Goal: Task Accomplishment & Management: Use online tool/utility

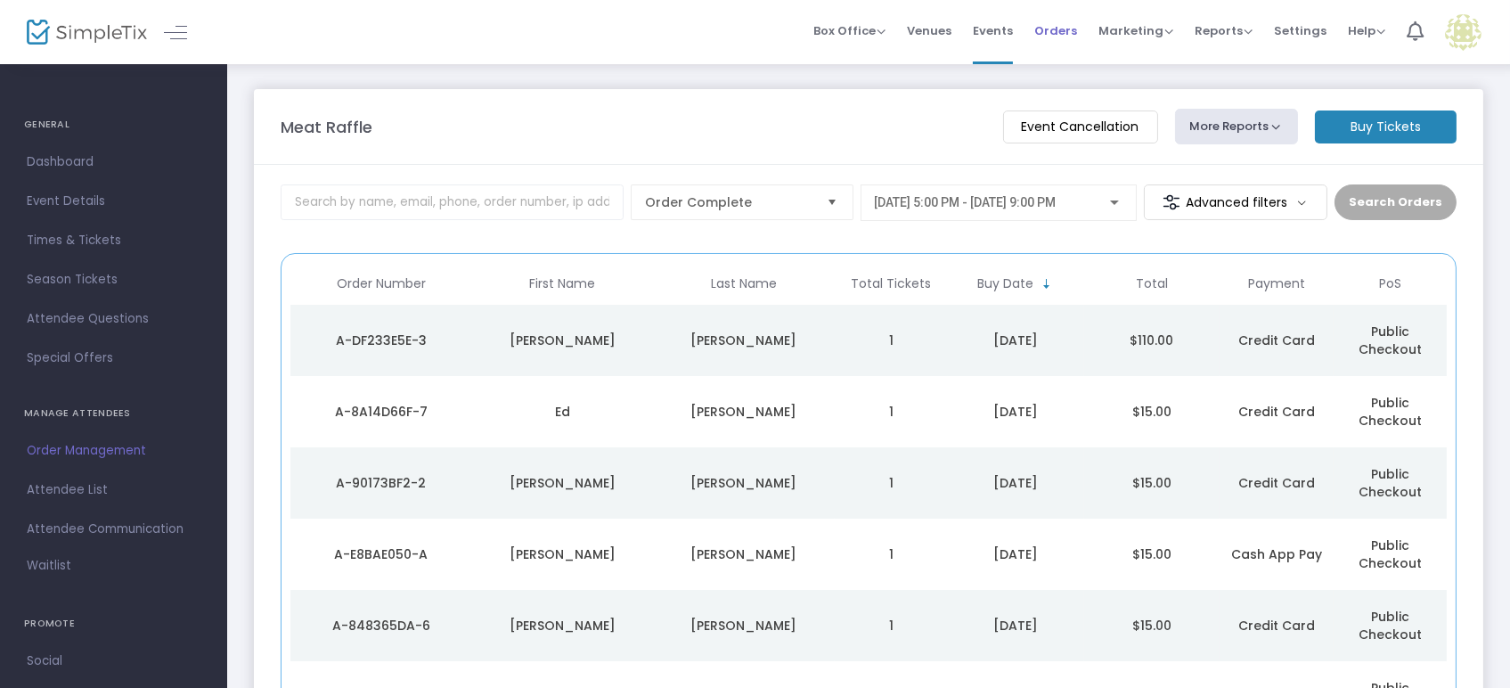
click at [1067, 37] on span "Orders" at bounding box center [1055, 30] width 43 height 45
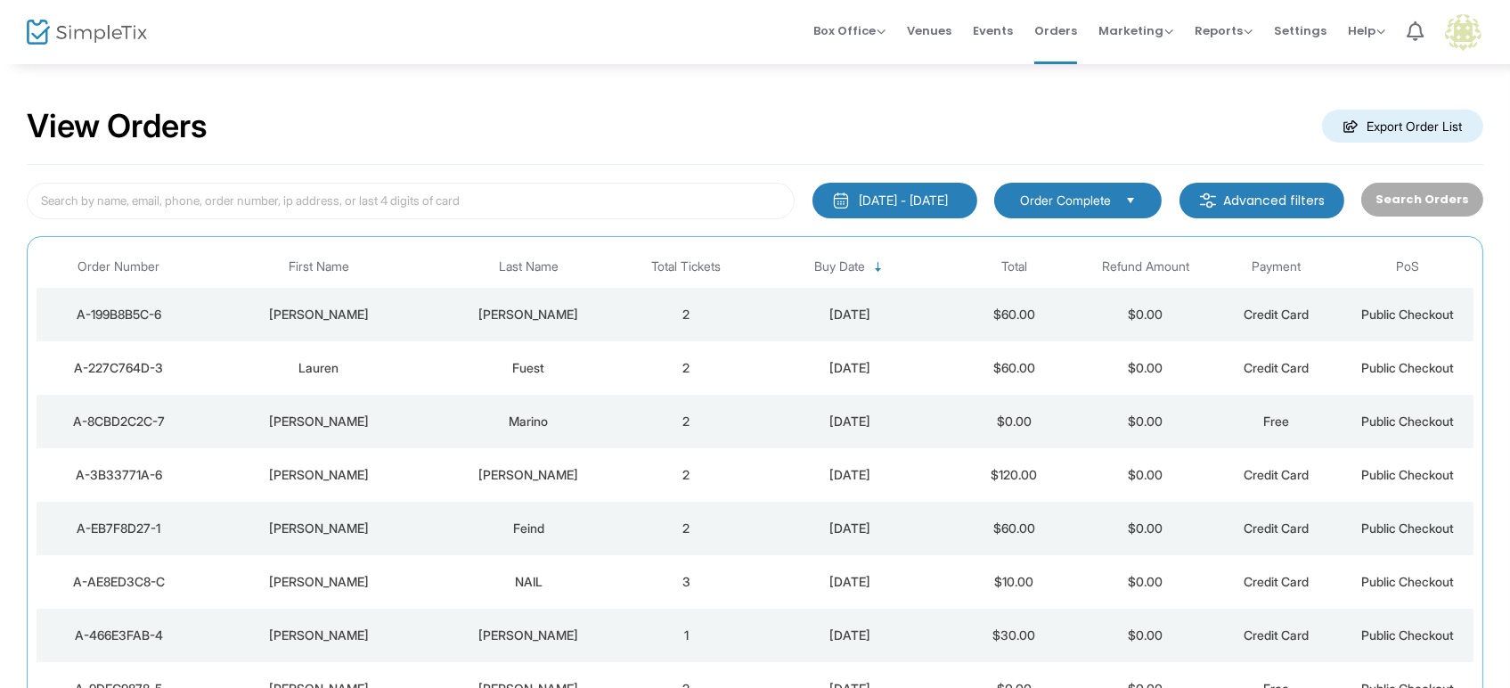
click at [1164, 27] on span "Marketing" at bounding box center [1136, 30] width 75 height 17
click at [1136, 64] on li "Promo Codes" at bounding box center [1170, 58] width 143 height 35
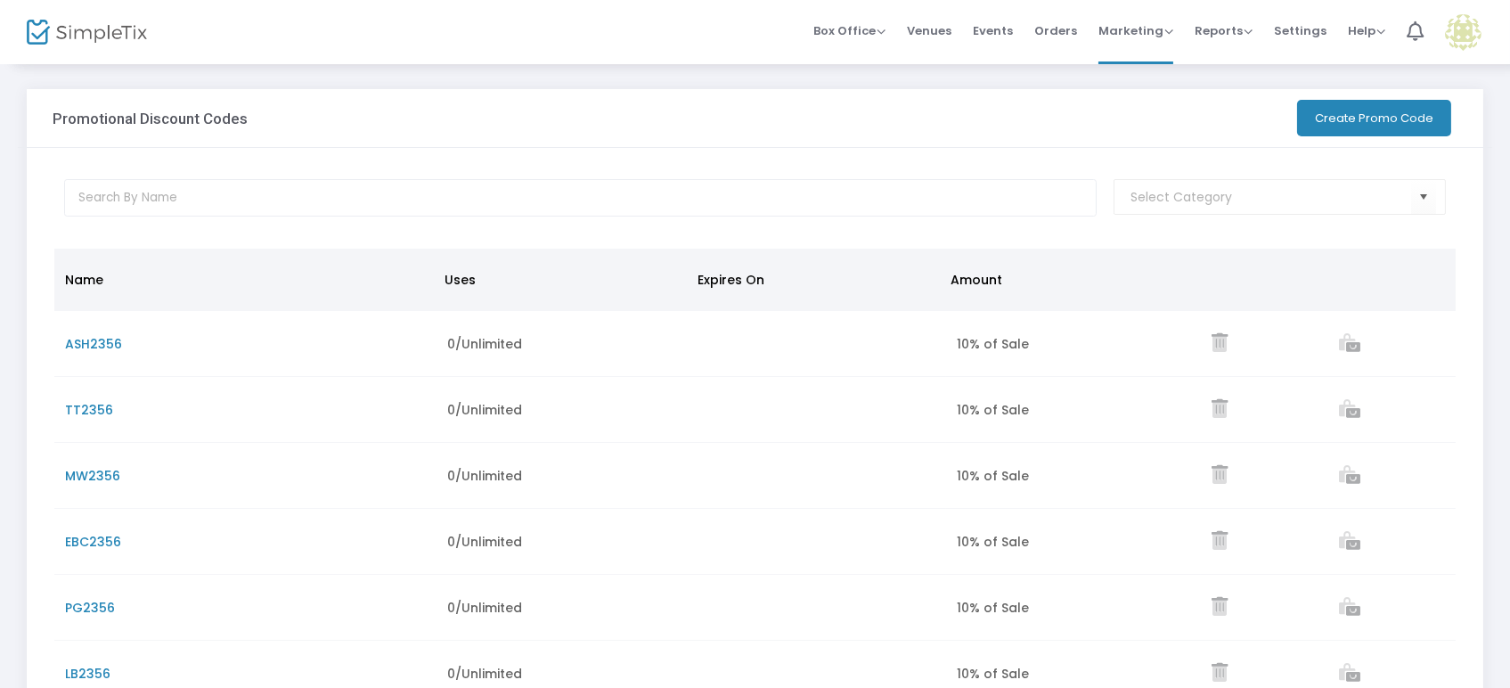
click at [1349, 117] on button "Create Promo Code" at bounding box center [1374, 118] width 154 height 37
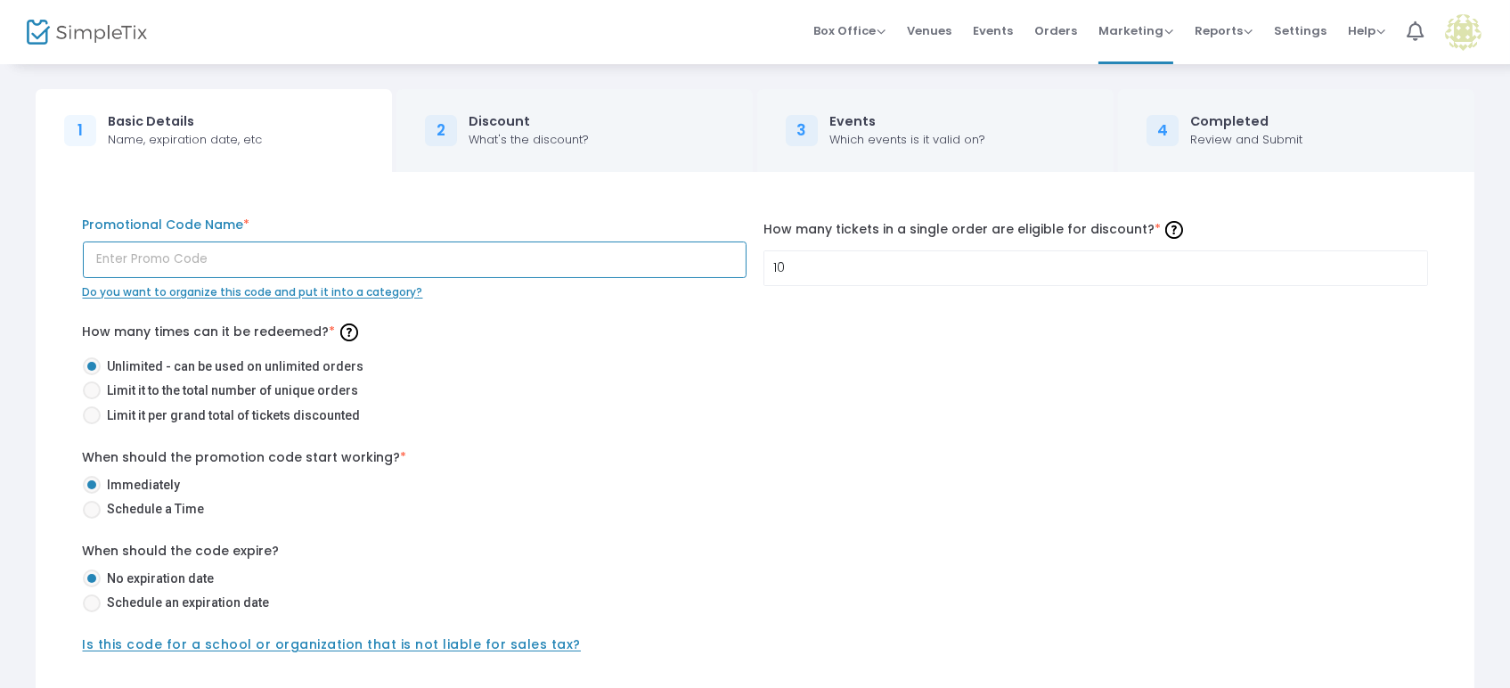
click at [473, 252] on input "text" at bounding box center [415, 259] width 664 height 37
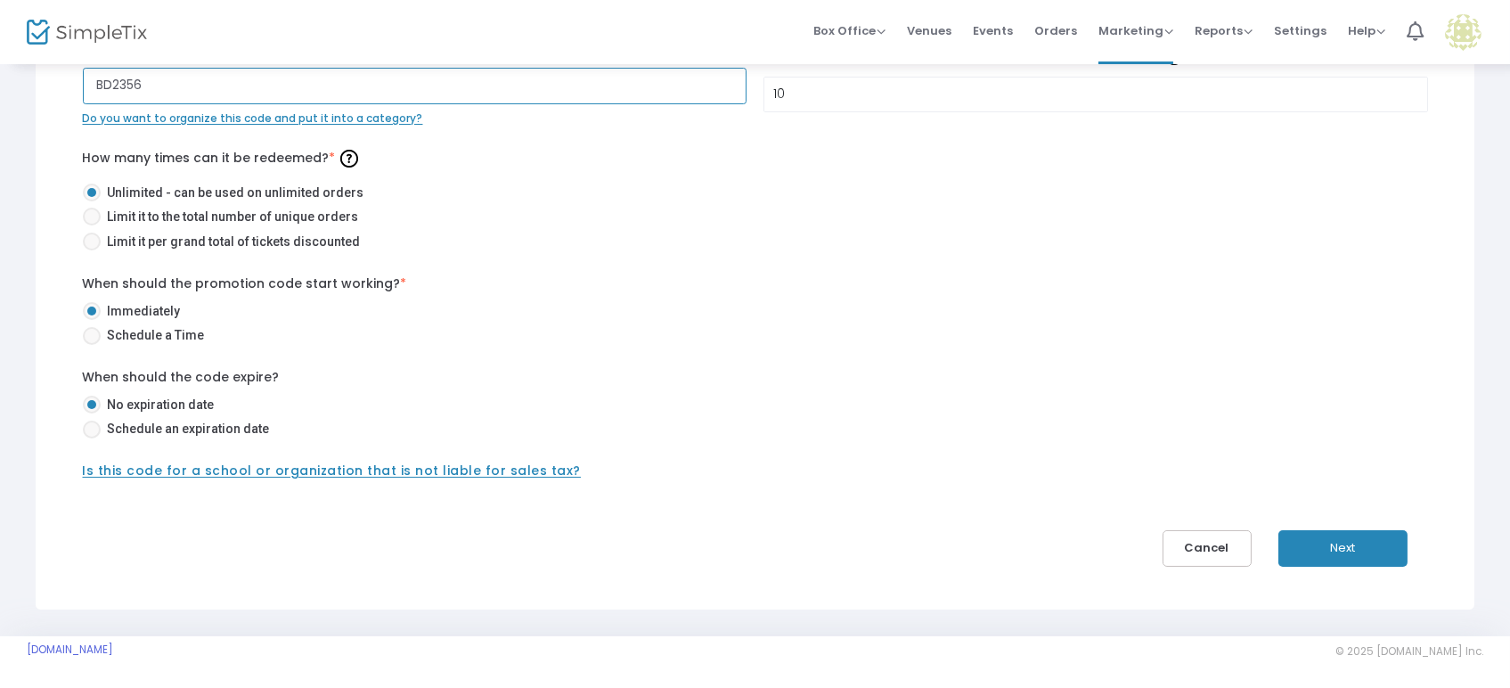
scroll to position [175, 0]
type input "BD2356"
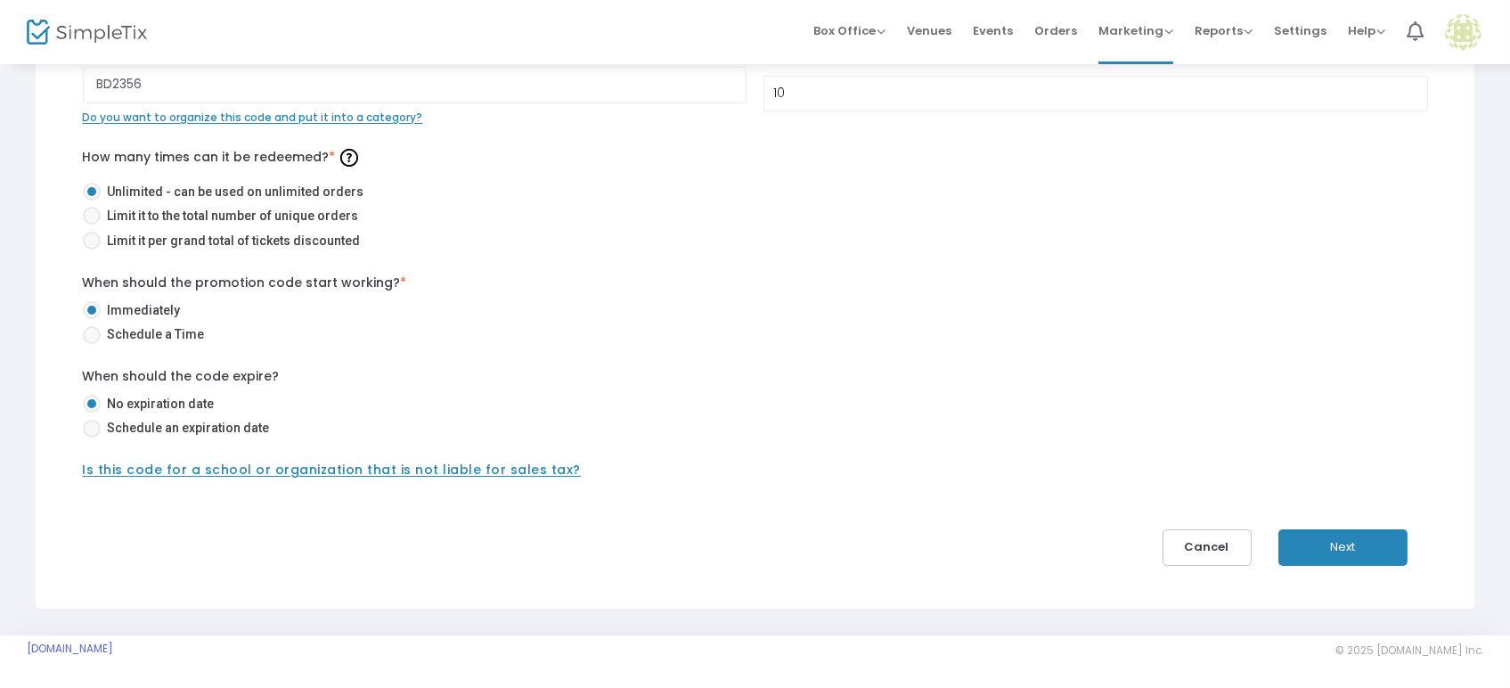
click at [1352, 535] on button "Next" at bounding box center [1342, 547] width 129 height 37
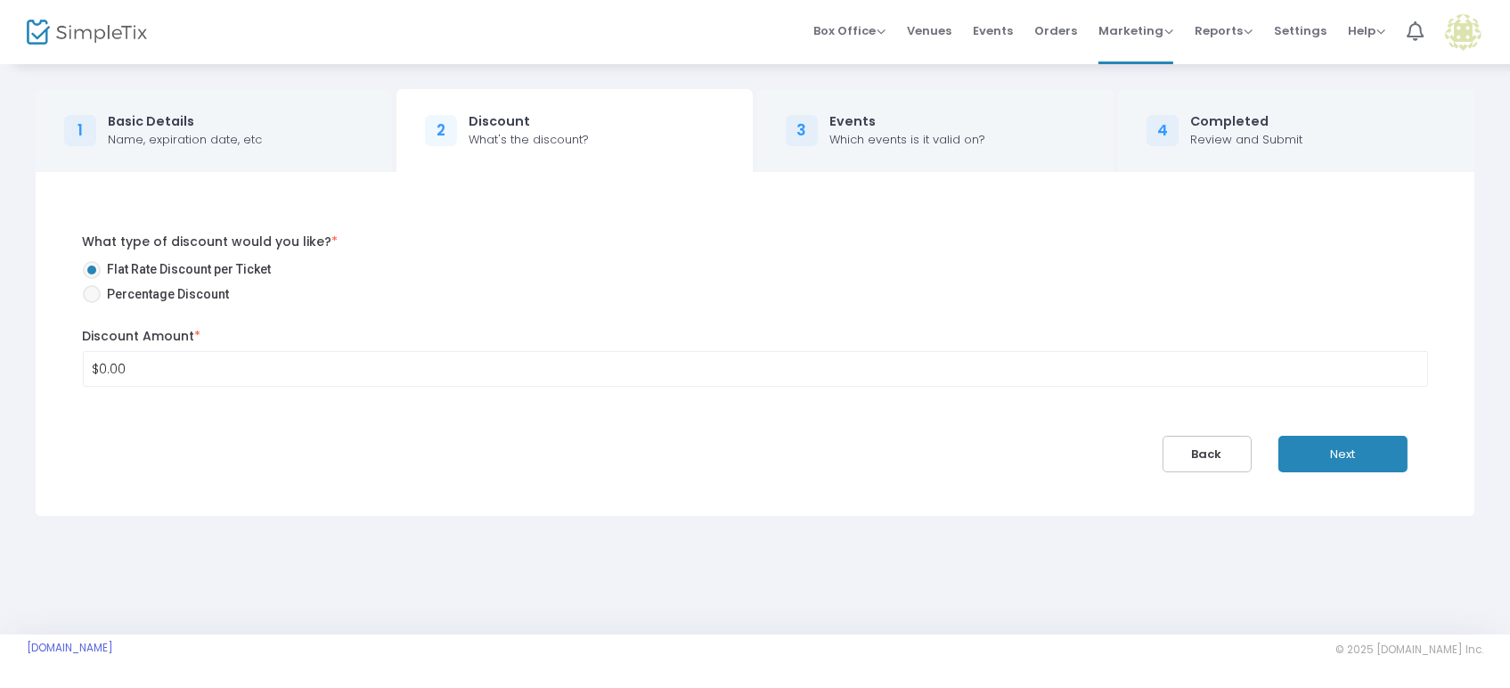
scroll to position [0, 0]
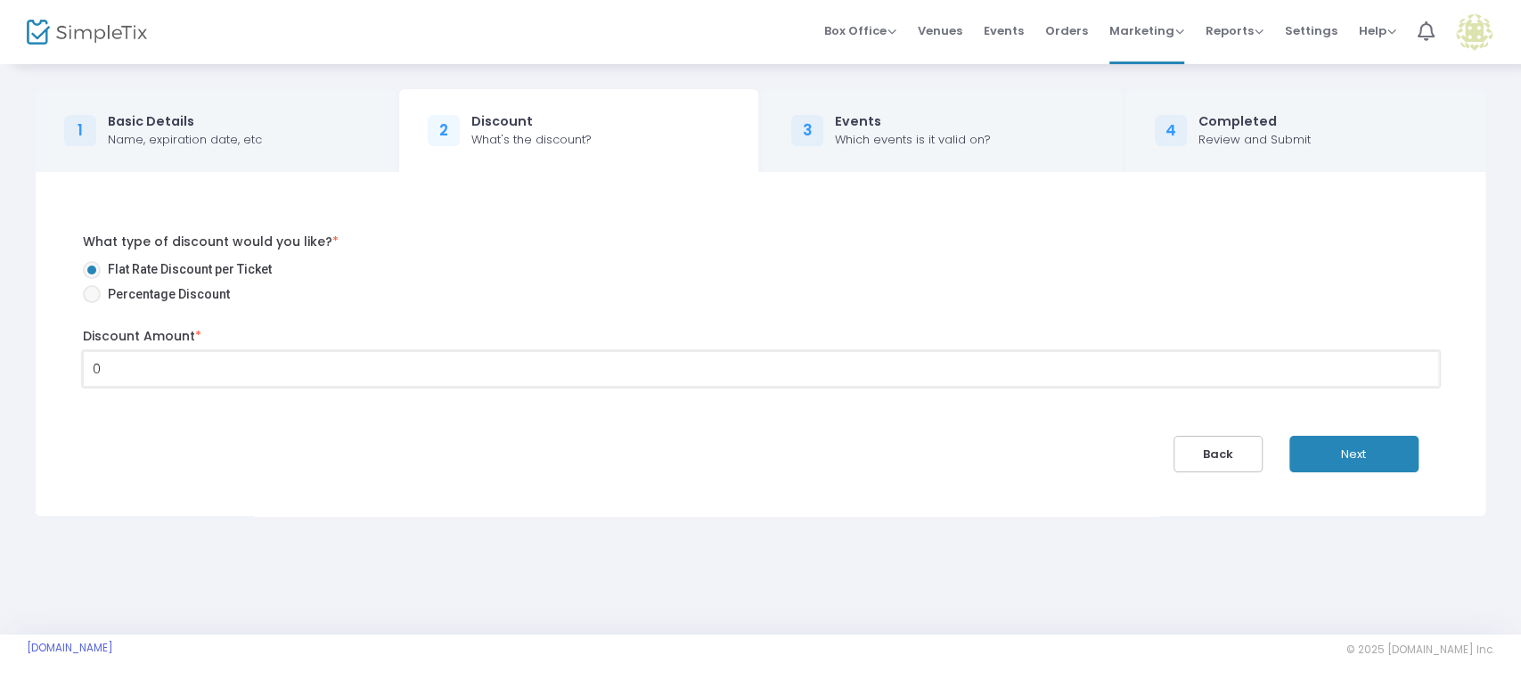
click at [106, 362] on input "0" at bounding box center [761, 369] width 1354 height 34
type input "$10.00"
click at [123, 298] on span "Percentage Discount" at bounding box center [165, 294] width 129 height 19
click at [92, 303] on input "Percentage Discount" at bounding box center [91, 303] width 1 height 1
radio input "true"
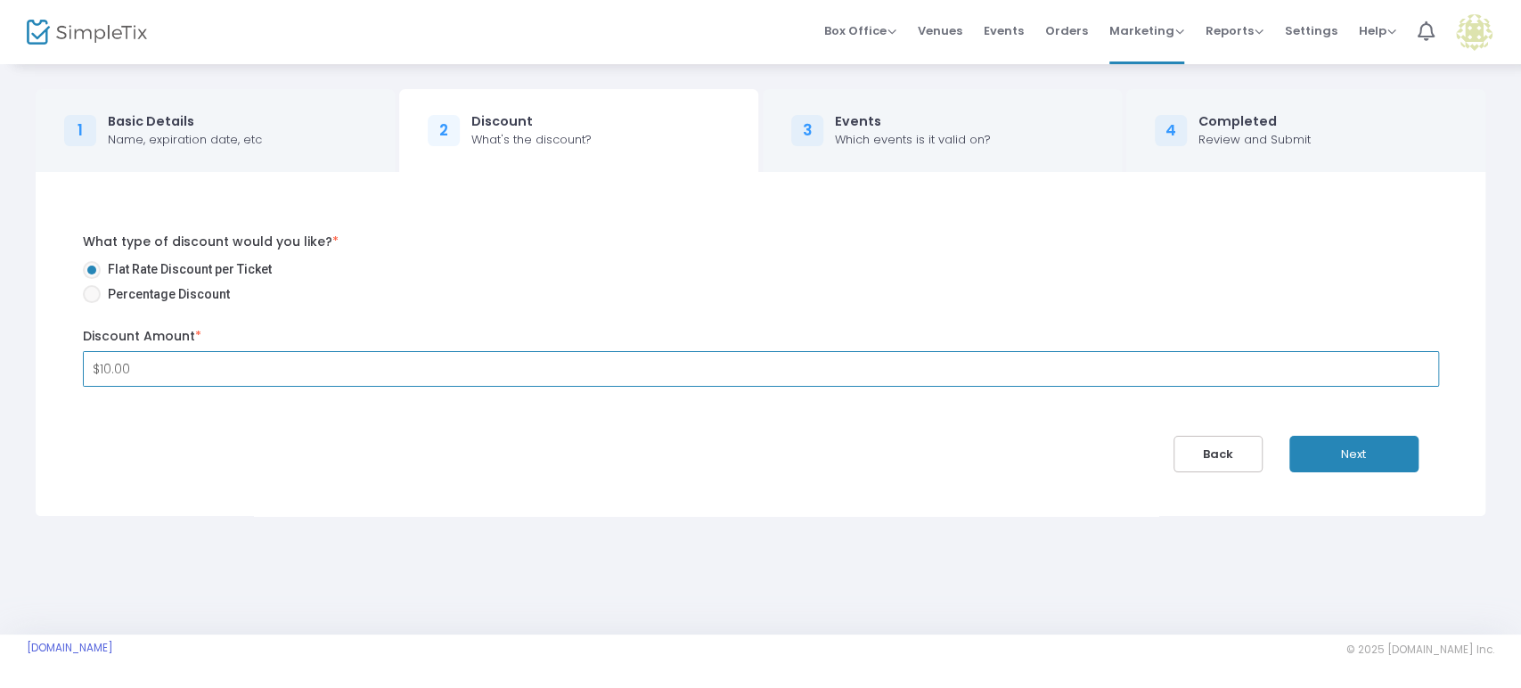
type input "10.00%"
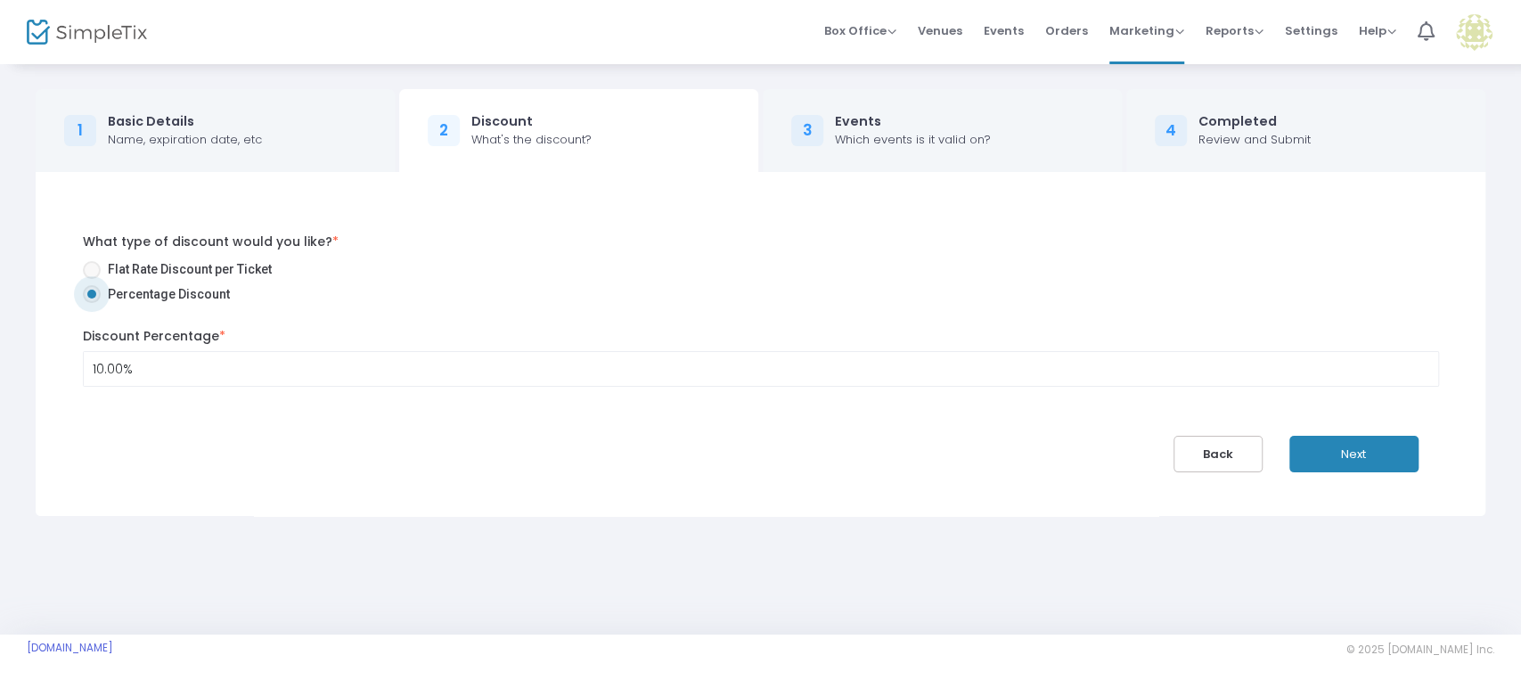
click at [1320, 467] on button "Next" at bounding box center [1353, 454] width 129 height 37
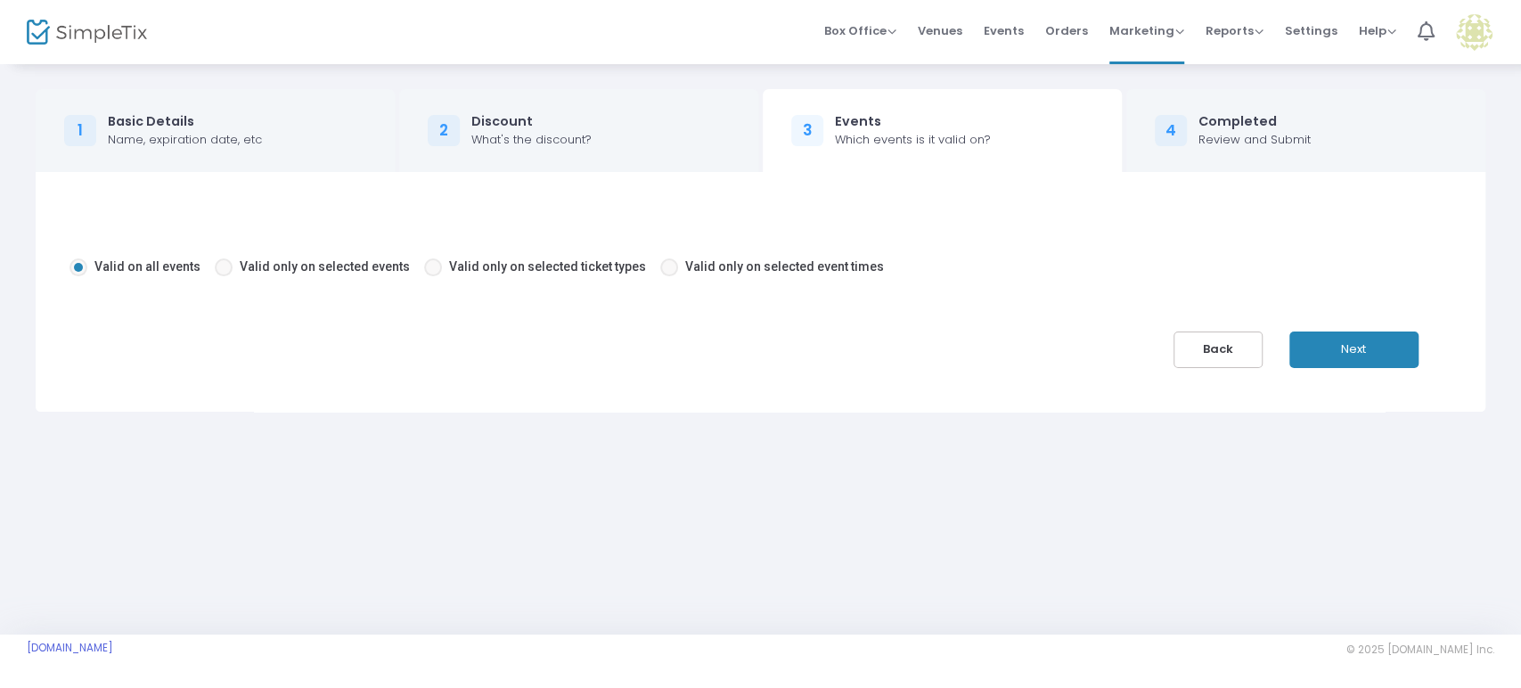
click at [536, 266] on span "Valid only on selected ticket types" at bounding box center [547, 266] width 197 height 14
click at [433, 276] on input "Valid only on selected ticket types" at bounding box center [432, 276] width 1 height 1
radio input "true"
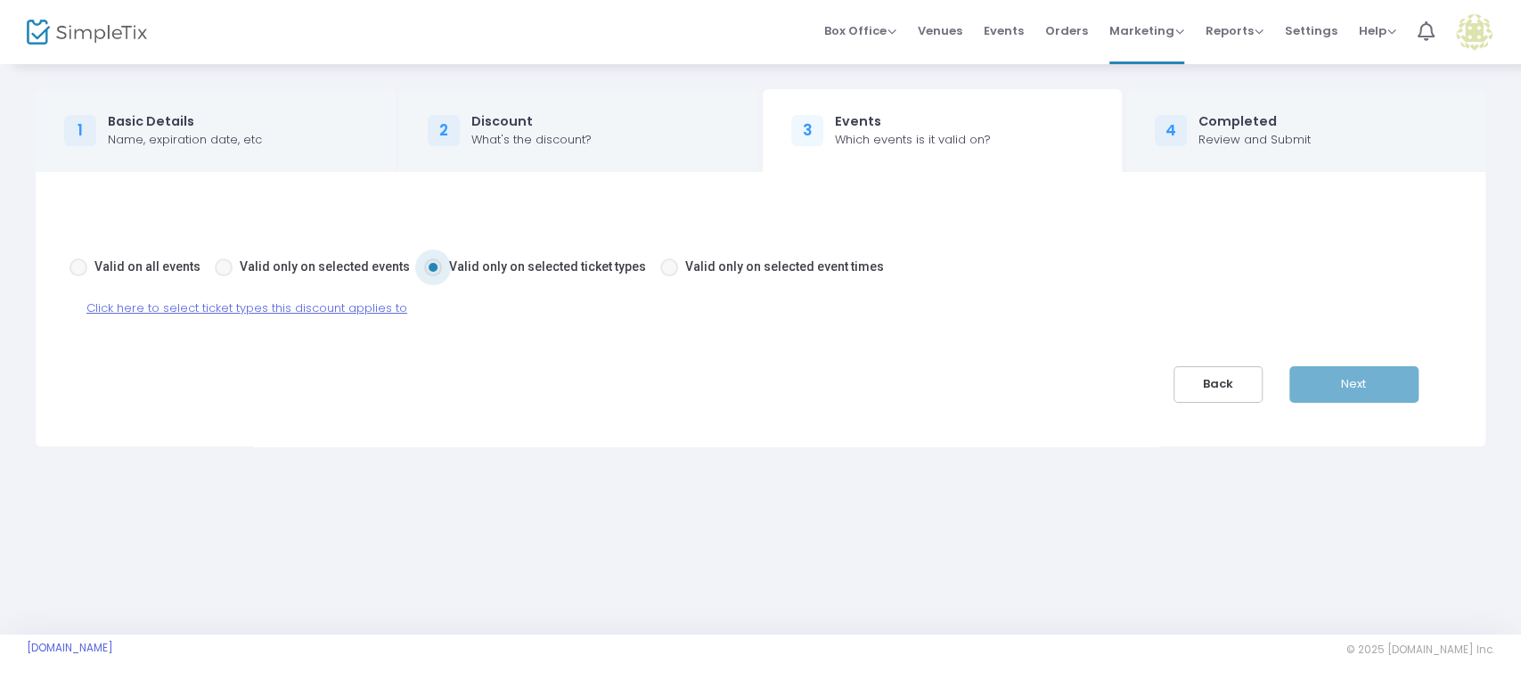
click at [292, 305] on span "Click here to select ticket types this discount applies to" at bounding box center [246, 307] width 321 height 17
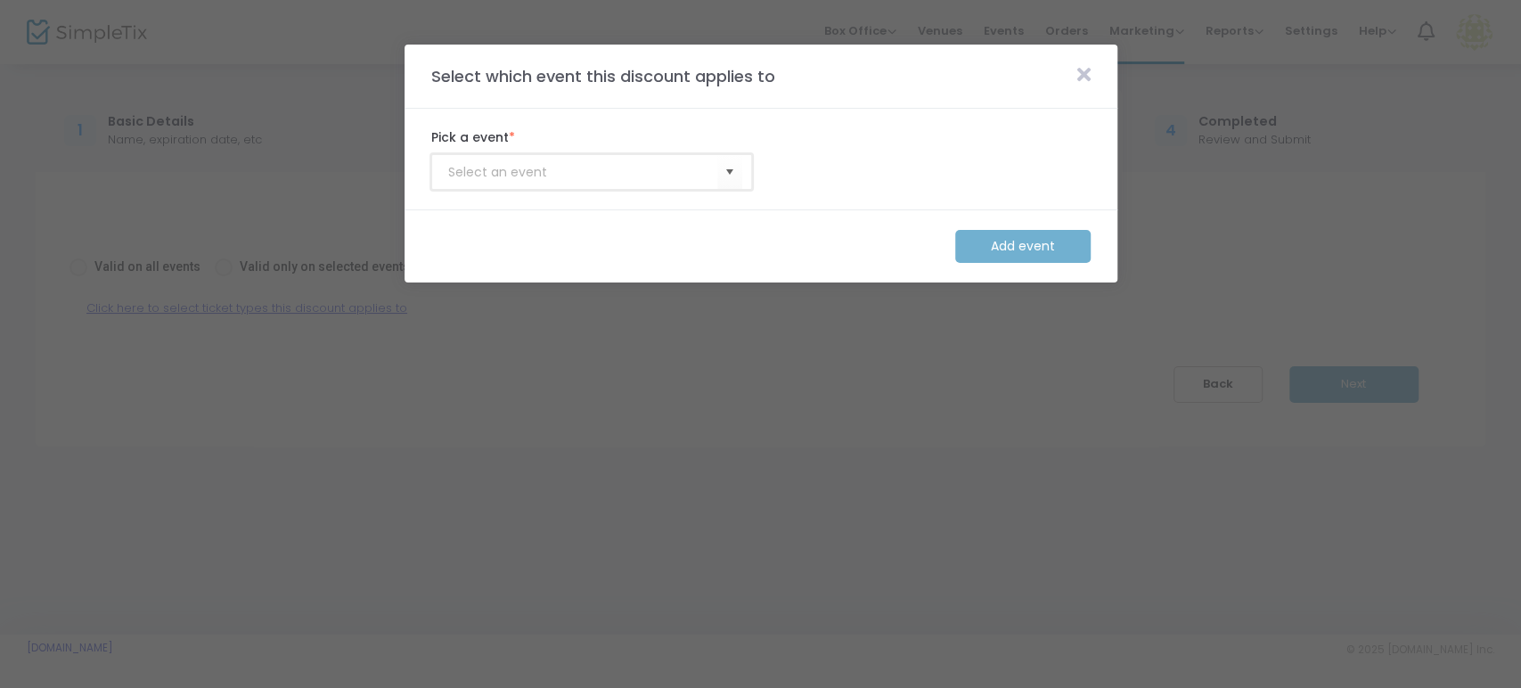
click at [683, 174] on input at bounding box center [582, 172] width 269 height 19
click at [698, 175] on input at bounding box center [582, 172] width 269 height 19
click at [715, 169] on input at bounding box center [582, 172] width 269 height 19
click at [730, 172] on span "Select" at bounding box center [729, 172] width 29 height 29
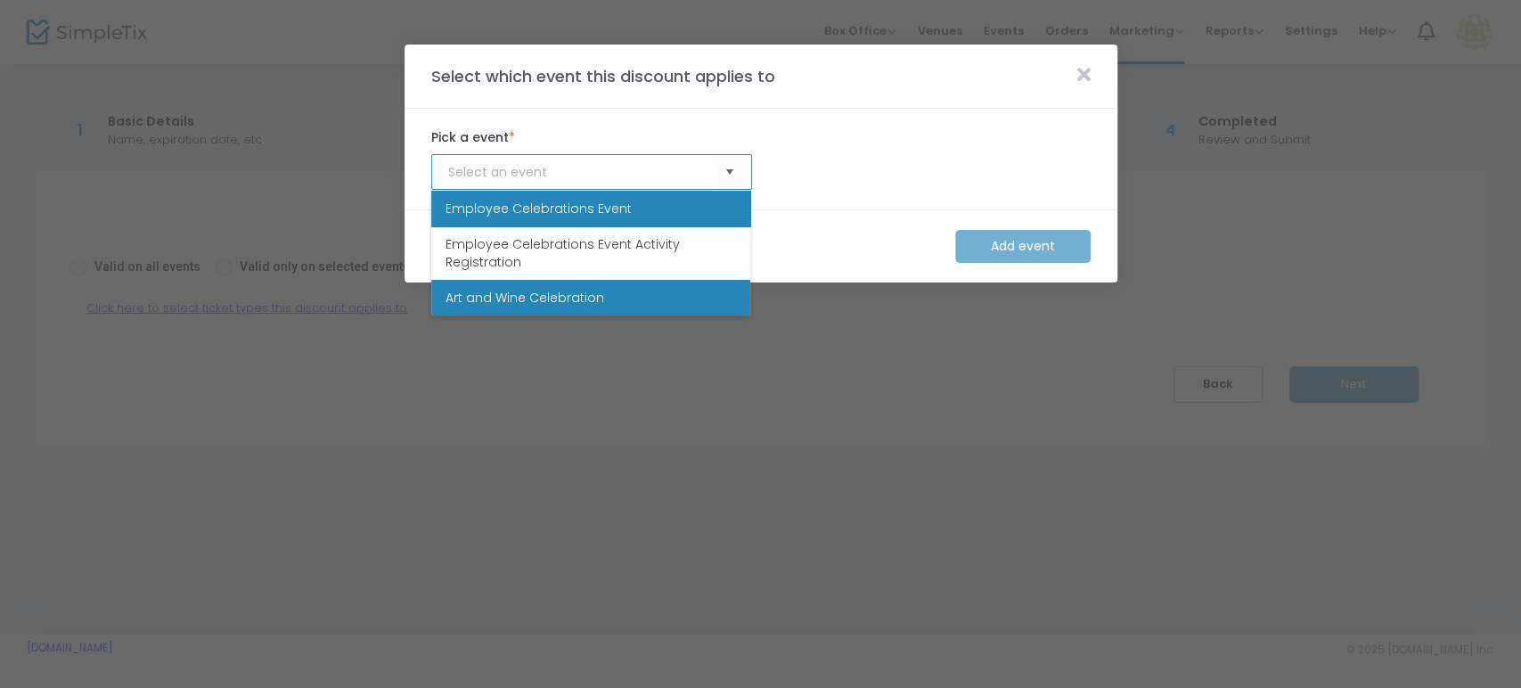
click at [577, 290] on span "Art and Wine Celebration" at bounding box center [524, 298] width 159 height 18
type input "Art and Wine Celebration"
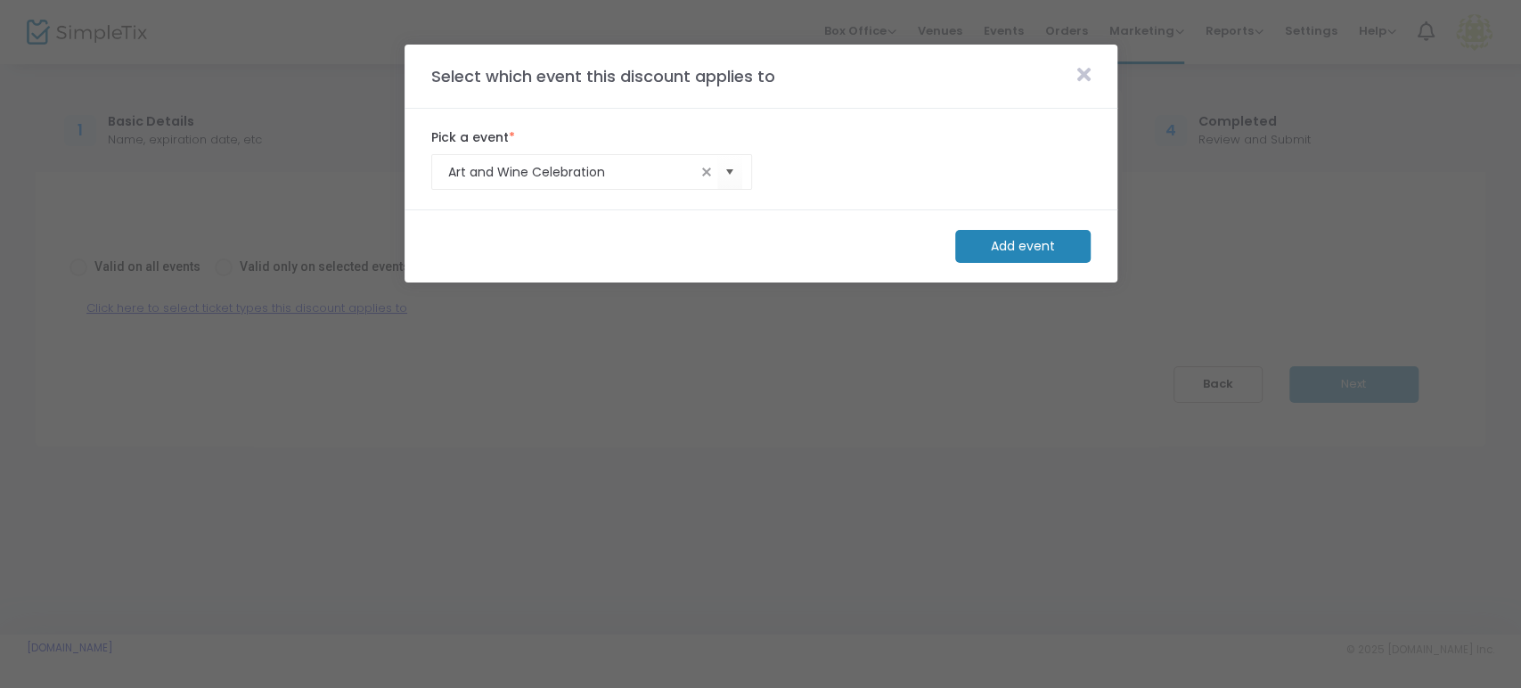
click at [1055, 244] on m-button "Add event" at bounding box center [1022, 246] width 135 height 33
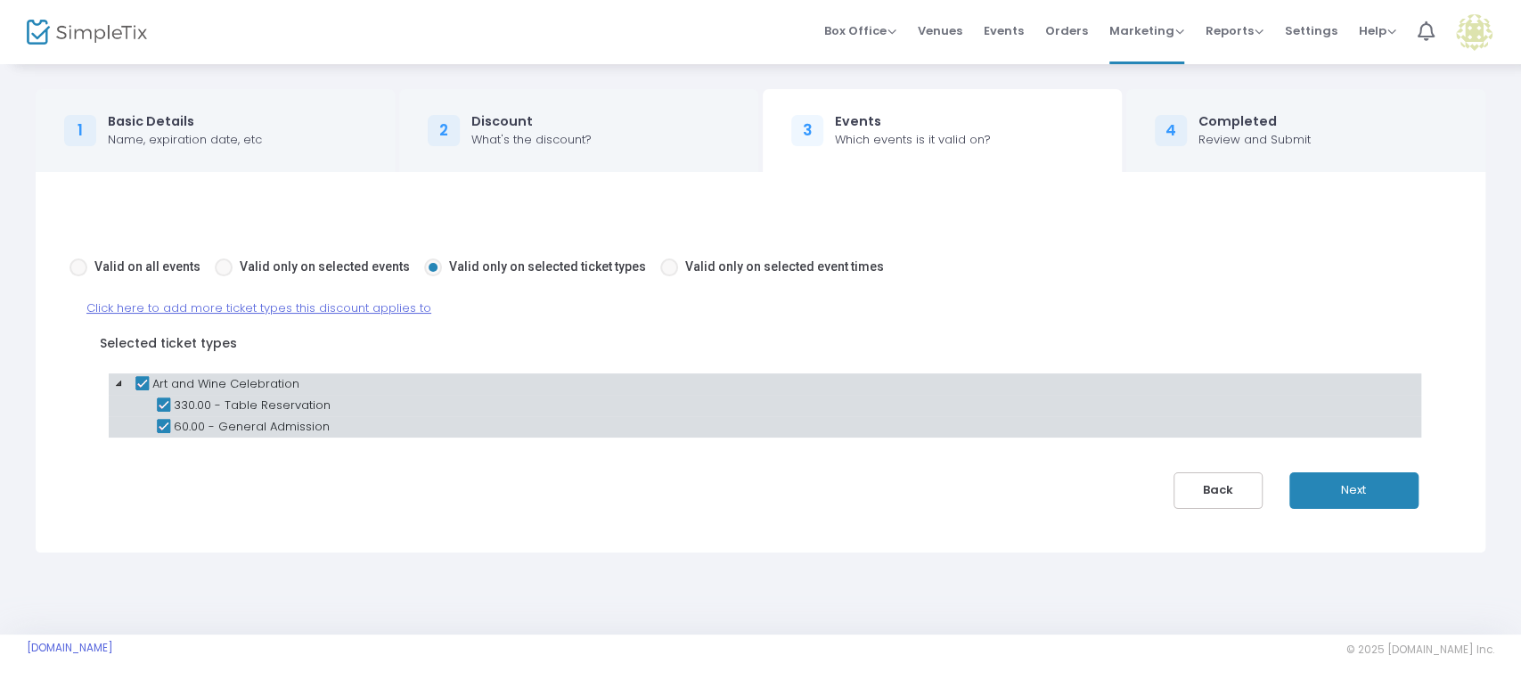
drag, startPoint x: 163, startPoint y: 402, endPoint x: 215, endPoint y: 404, distance: 51.7
click at [163, 402] on icon at bounding box center [162, 405] width 21 height 21
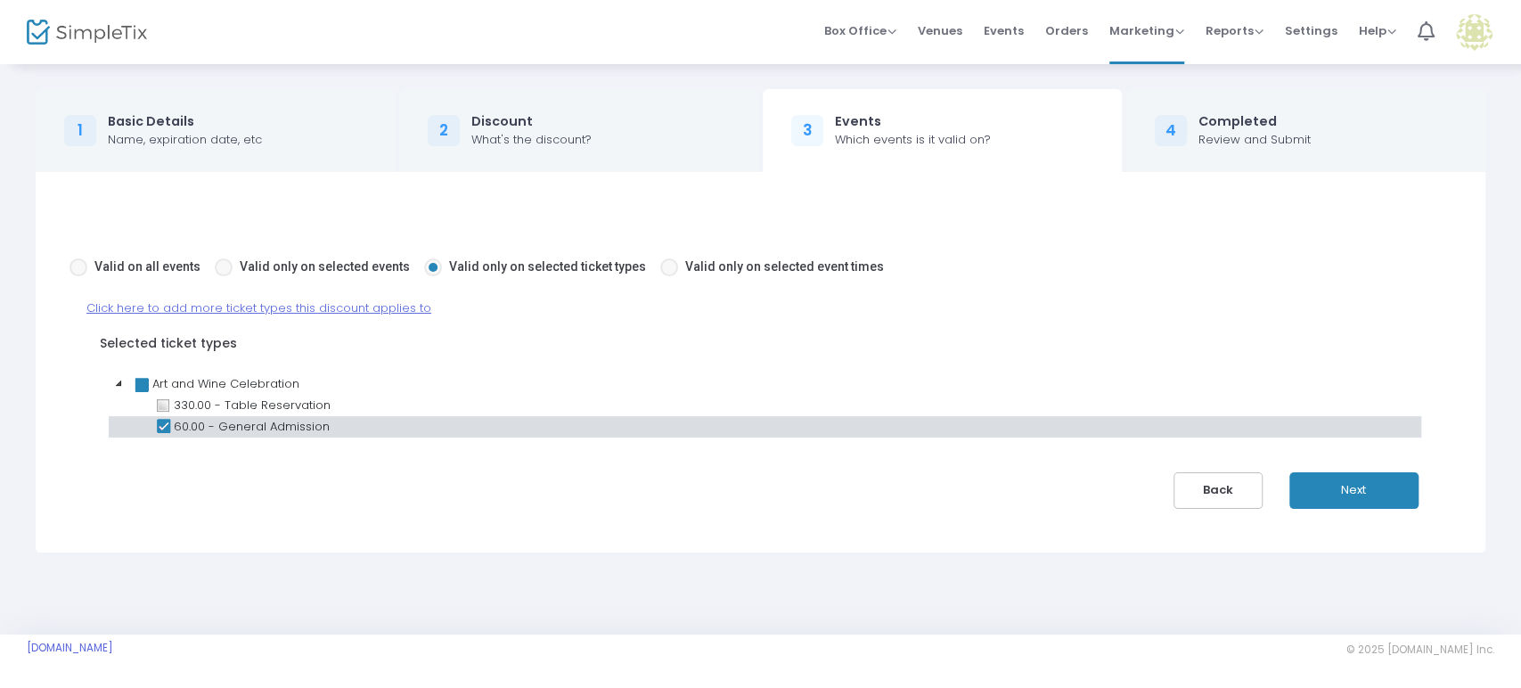
click at [1369, 490] on button "Next" at bounding box center [1353, 490] width 129 height 37
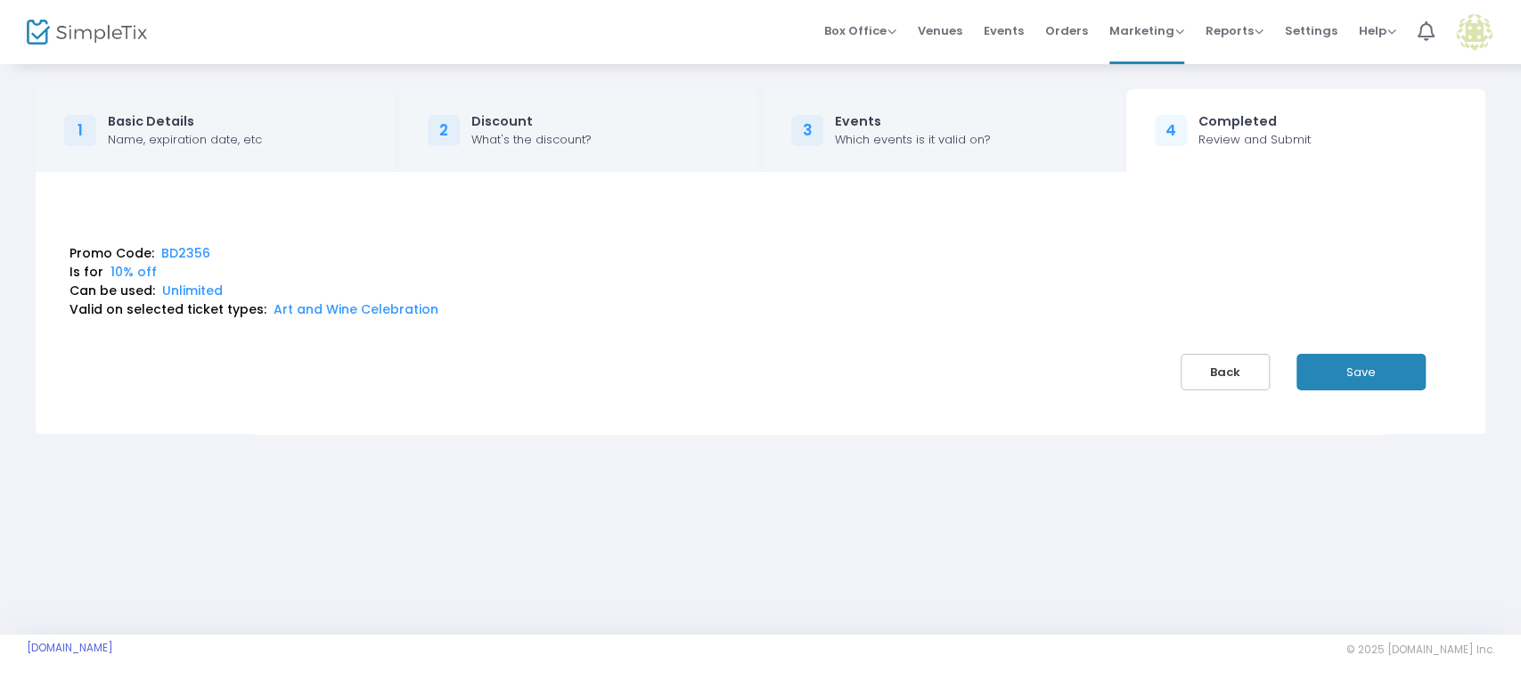
click at [1370, 364] on button "Save" at bounding box center [1360, 372] width 129 height 37
